Goal: Information Seeking & Learning: Learn about a topic

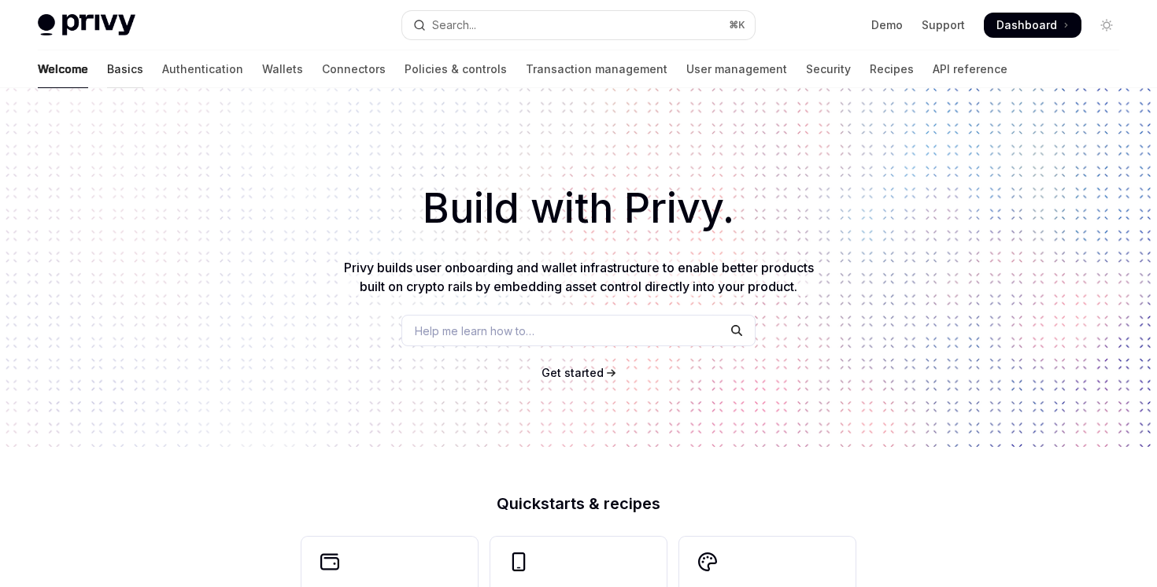
click at [107, 80] on link "Basics" at bounding box center [125, 69] width 36 height 38
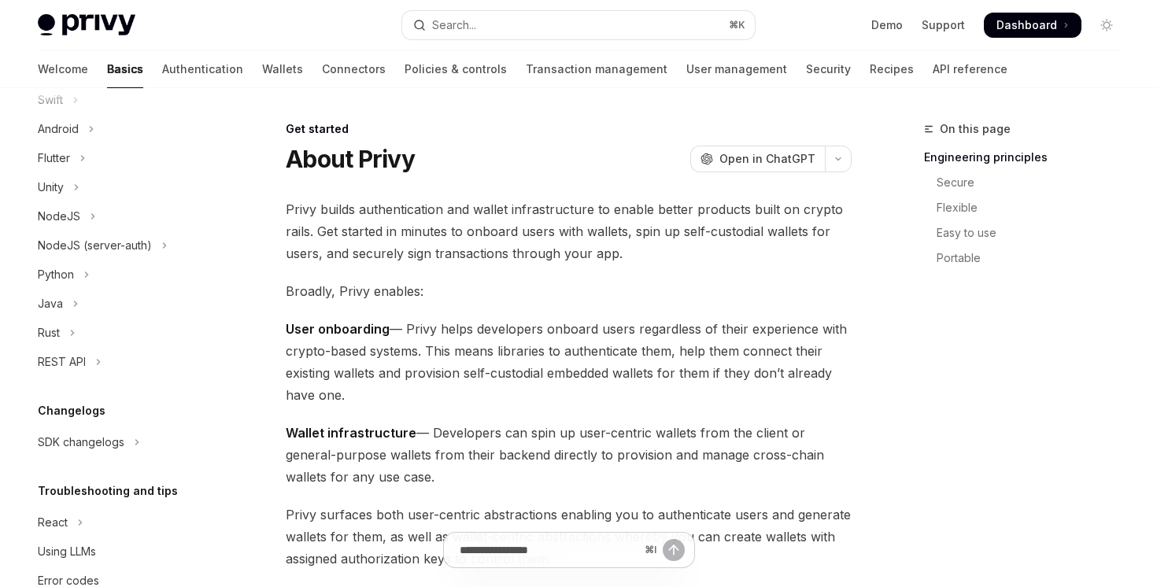
scroll to position [320, 0]
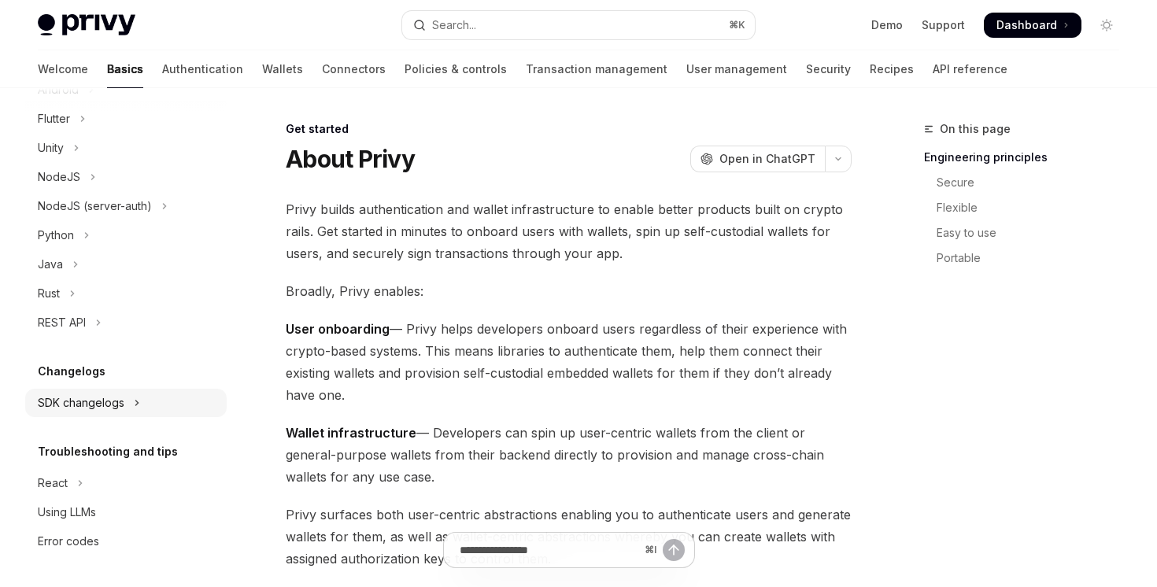
click at [122, 402] on div "SDK changelogs" at bounding box center [81, 403] width 87 height 19
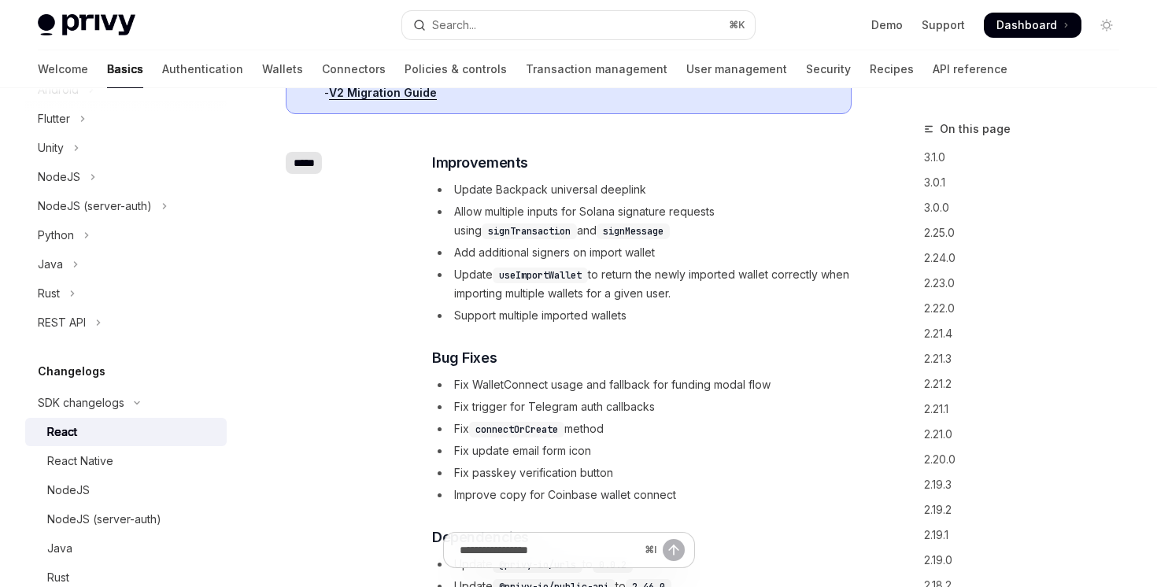
scroll to position [188, 0]
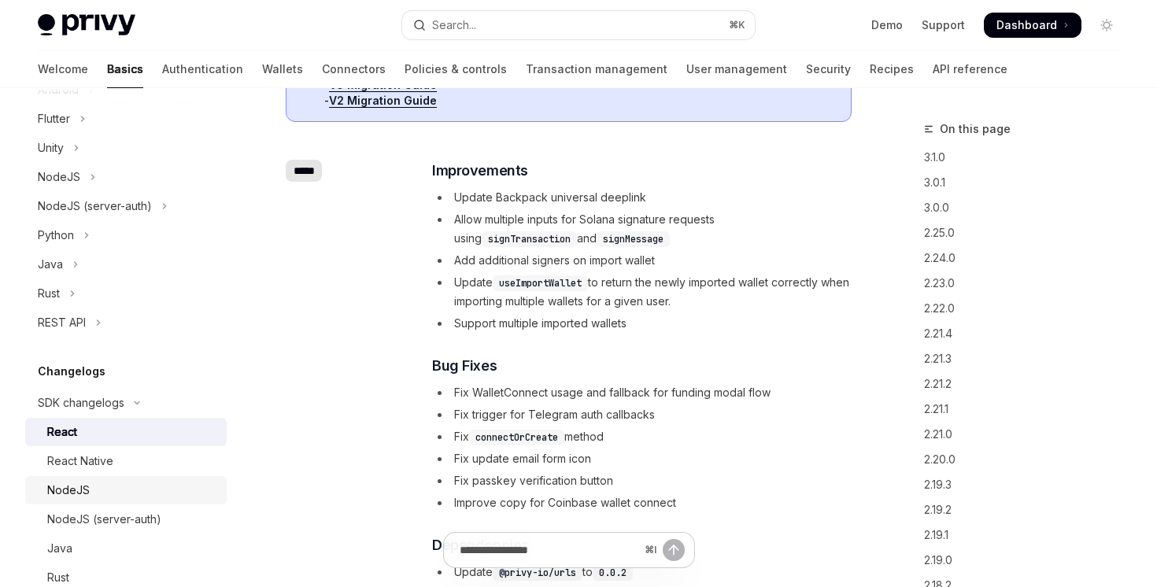
click at [138, 483] on div "NodeJS" at bounding box center [132, 490] width 170 height 19
type textarea "*"
